Goal: Navigation & Orientation: Understand site structure

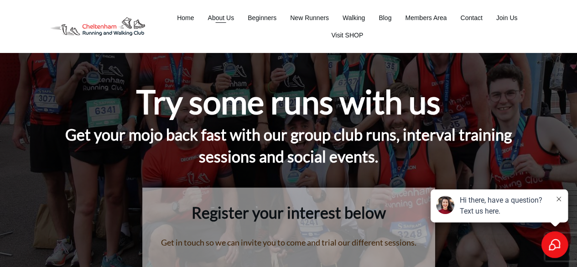
click at [226, 19] on span "About Us" at bounding box center [220, 17] width 26 height 13
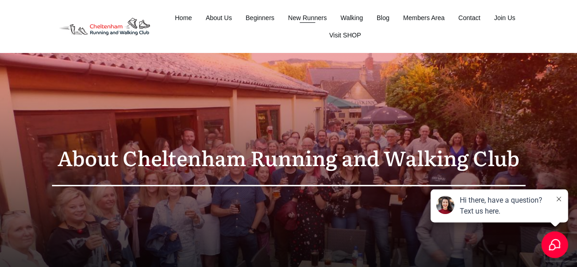
click at [310, 17] on span "New Runners" at bounding box center [307, 17] width 39 height 13
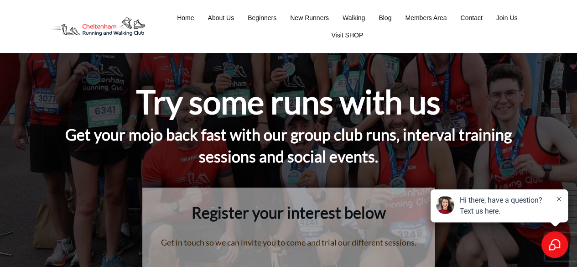
drag, startPoint x: 583, startPoint y: 19, endPoint x: 583, endPoint y: -40, distance: 58.4
click at [264, 20] on span "Beginners" at bounding box center [262, 17] width 29 height 13
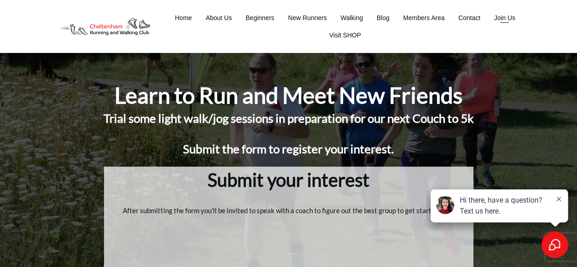
click at [507, 21] on span "Join Us" at bounding box center [504, 17] width 21 height 13
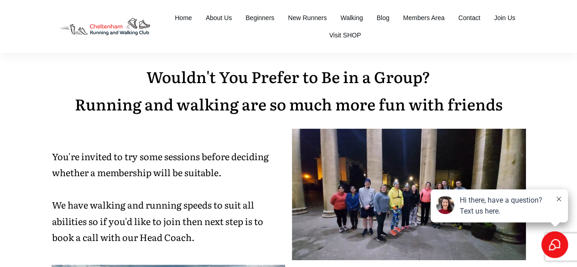
click at [178, 17] on span "Home" at bounding box center [183, 17] width 17 height 13
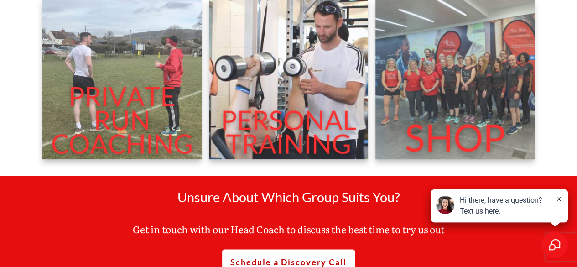
scroll to position [323, 0]
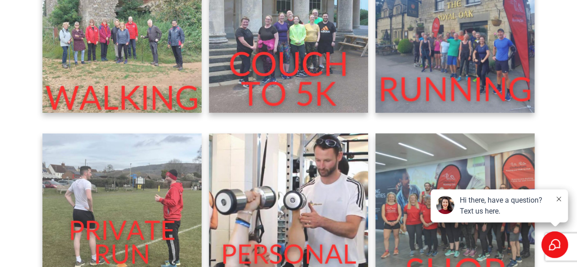
click at [460, 48] on img at bounding box center [455, 33] width 160 height 160
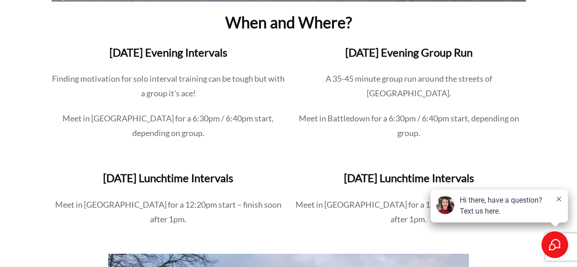
scroll to position [1454, 0]
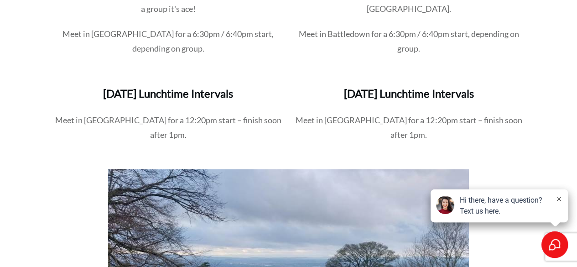
drag, startPoint x: 583, startPoint y: 15, endPoint x: 583, endPoint y: 93, distance: 78.0
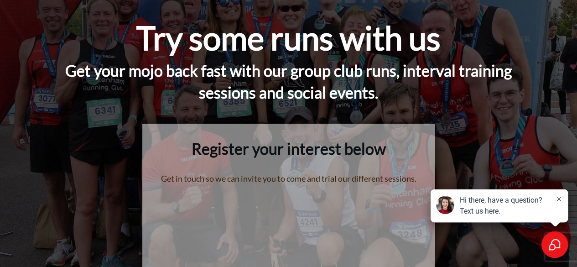
scroll to position [0, 0]
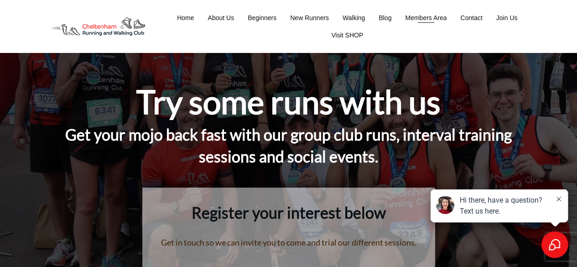
click at [442, 17] on span "Members Area" at bounding box center [425, 17] width 41 height 13
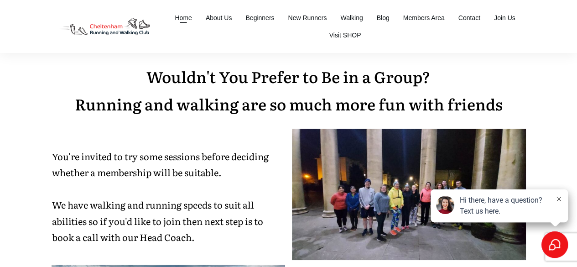
click at [195, 17] on li "Home" at bounding box center [183, 17] width 31 height 17
